Goal: Transaction & Acquisition: Obtain resource

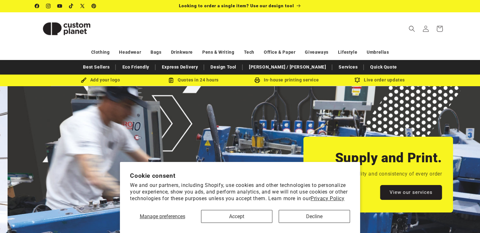
scroll to position [0, 961]
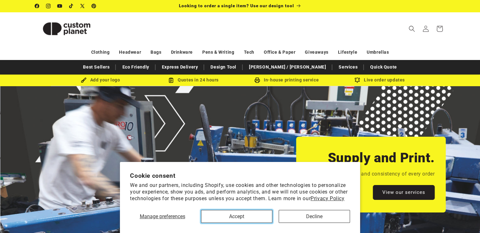
click at [216, 215] on button "Accept" at bounding box center [236, 216] width 71 height 13
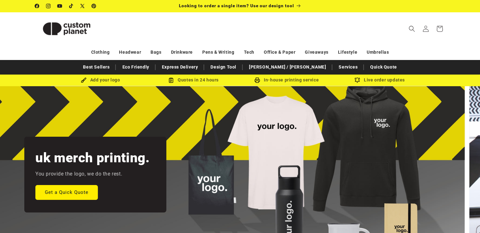
scroll to position [0, 0]
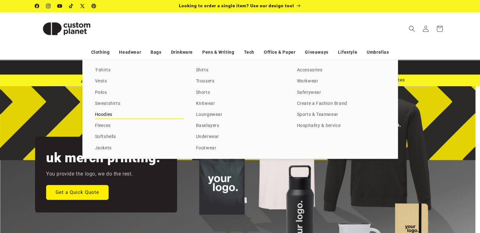
click at [106, 114] on link "Hoodies" at bounding box center [139, 115] width 88 height 9
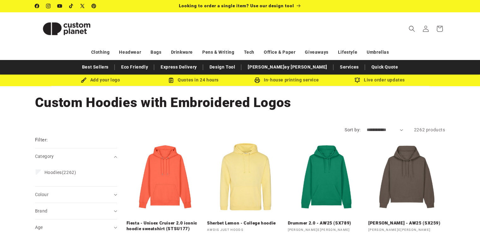
click at [196, 81] on div "Quotes in 24 hours" at bounding box center [193, 80] width 93 height 8
click at [82, 79] on img at bounding box center [84, 80] width 6 height 6
click at [169, 81] on img at bounding box center [171, 80] width 6 height 6
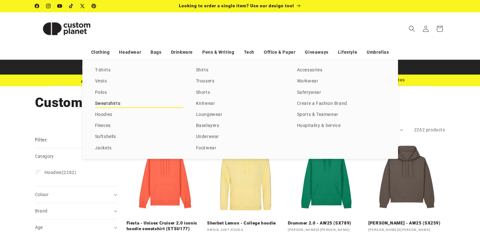
click at [106, 102] on link "Sweatshirts" at bounding box center [139, 103] width 88 height 9
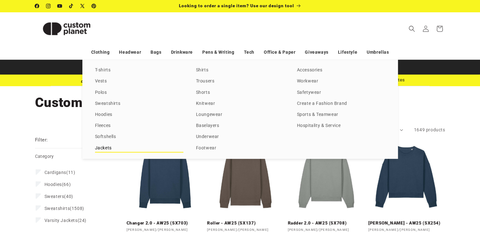
click at [103, 147] on link "Jackets" at bounding box center [139, 148] width 88 height 9
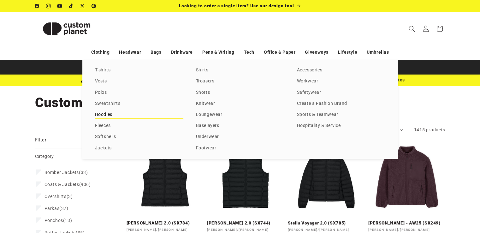
click at [100, 113] on link "Hoodies" at bounding box center [139, 115] width 88 height 9
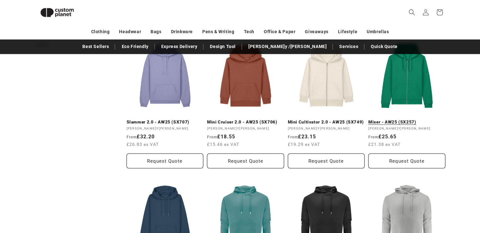
scroll to position [341, 0]
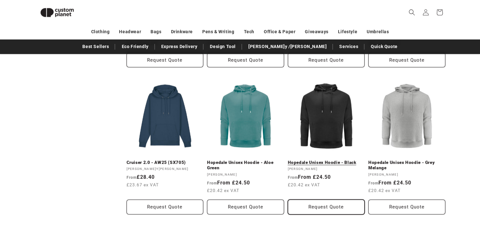
click at [320, 206] on button "Request Quote" at bounding box center [326, 207] width 77 height 15
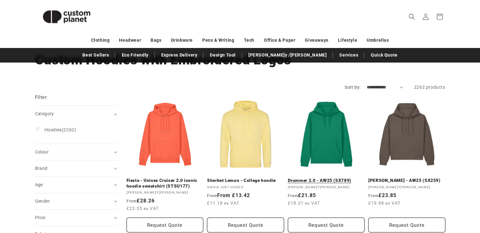
scroll to position [0, 0]
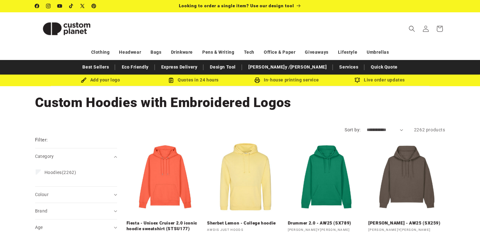
click at [190, 82] on div "Quotes in 24 hours" at bounding box center [193, 80] width 93 height 8
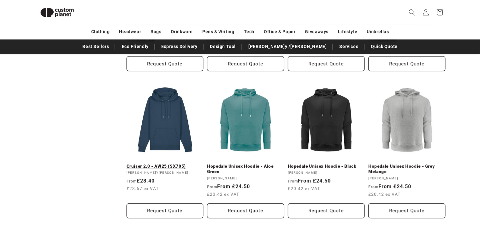
scroll to position [339, 0]
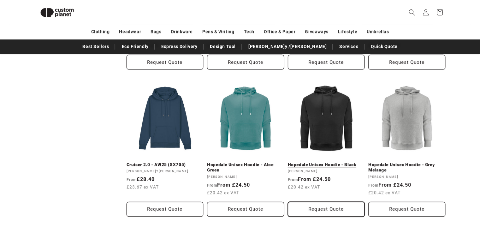
click at [325, 206] on button "Request Quote" at bounding box center [326, 209] width 77 height 15
